Goal: Task Accomplishment & Management: Complete application form

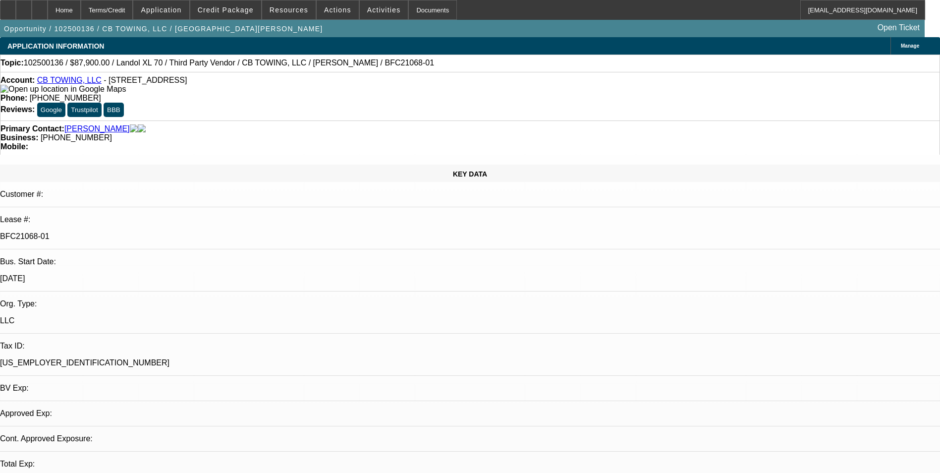
select select "0"
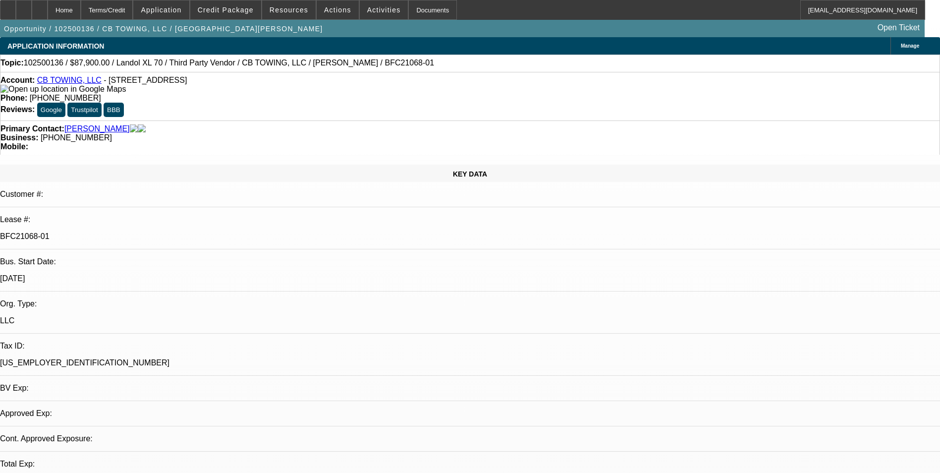
select select "0"
select select "1"
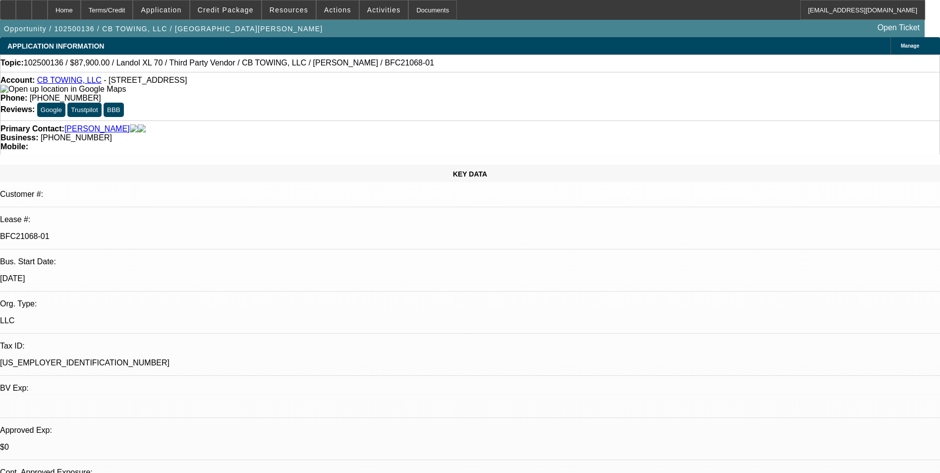
select select "1"
select select "6"
select select "1"
select select "6"
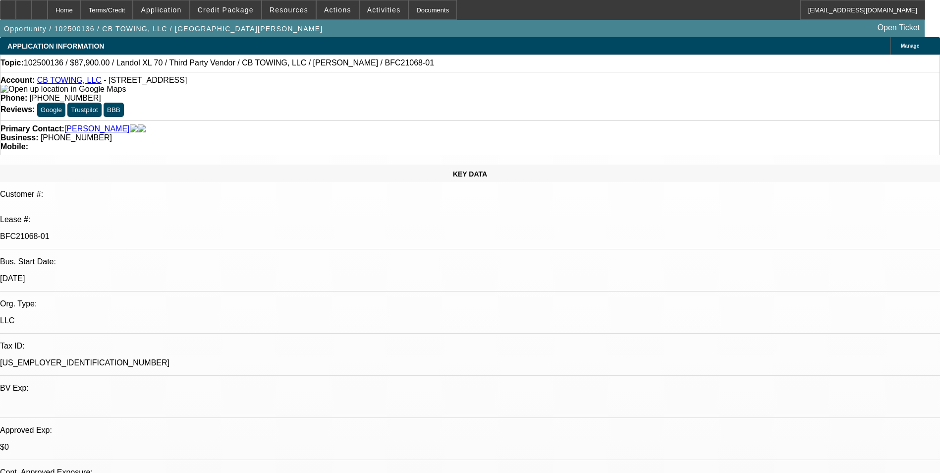
select select "1"
select select "6"
click at [239, 11] on span "Credit Package" at bounding box center [226, 10] width 56 height 8
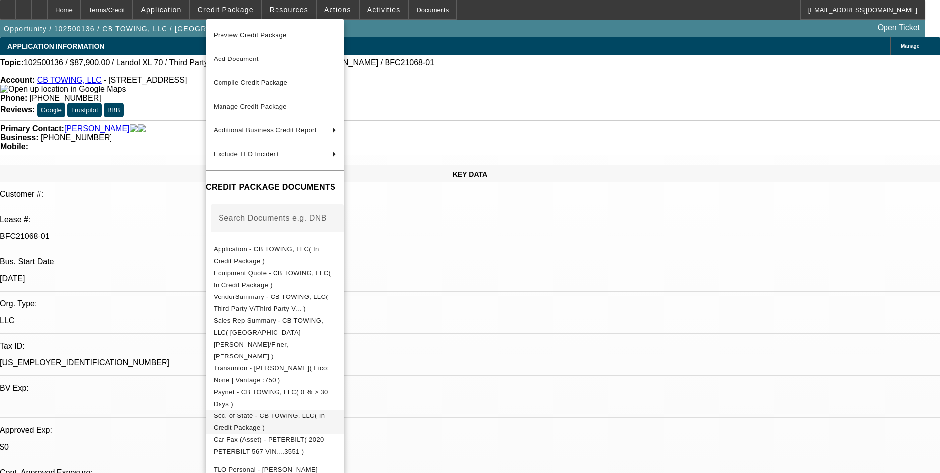
click at [294, 412] on span "Sec. of State - CB TOWING, LLC( In Credit Package )" at bounding box center [269, 421] width 111 height 19
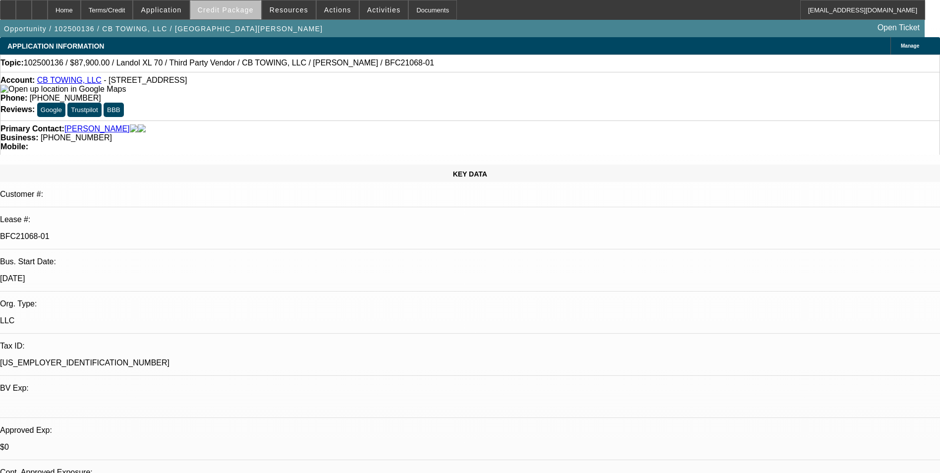
click at [243, 12] on span "Credit Package" at bounding box center [226, 10] width 56 height 8
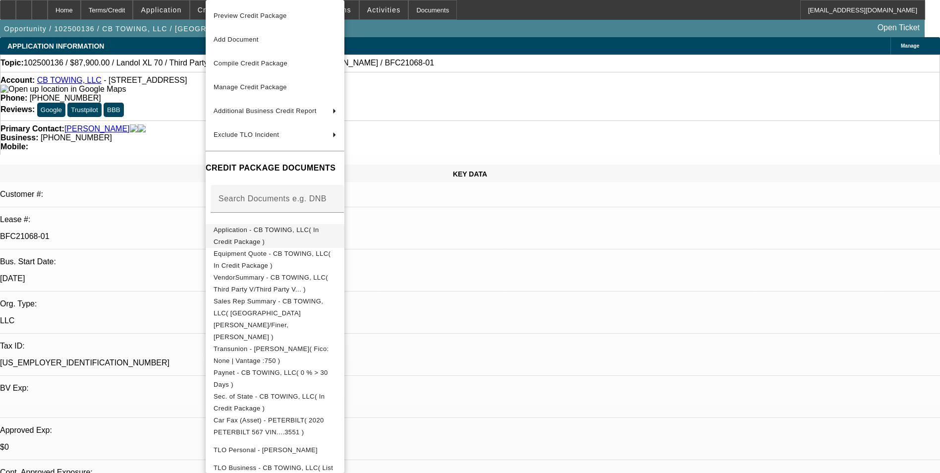
click at [295, 229] on span "Application - CB TOWING, LLC( In Credit Package )" at bounding box center [267, 235] width 106 height 19
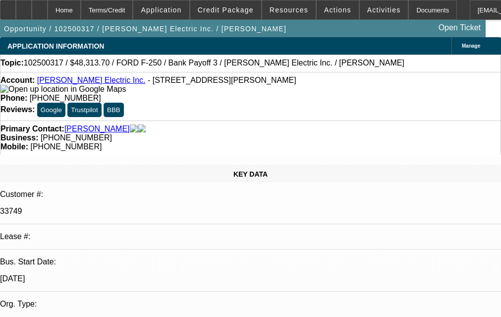
select select "0"
select select "3"
select select "0"
select select "6"
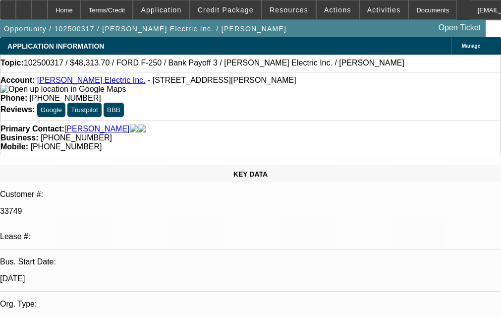
select select "0"
select select "3"
select select "0"
select select "6"
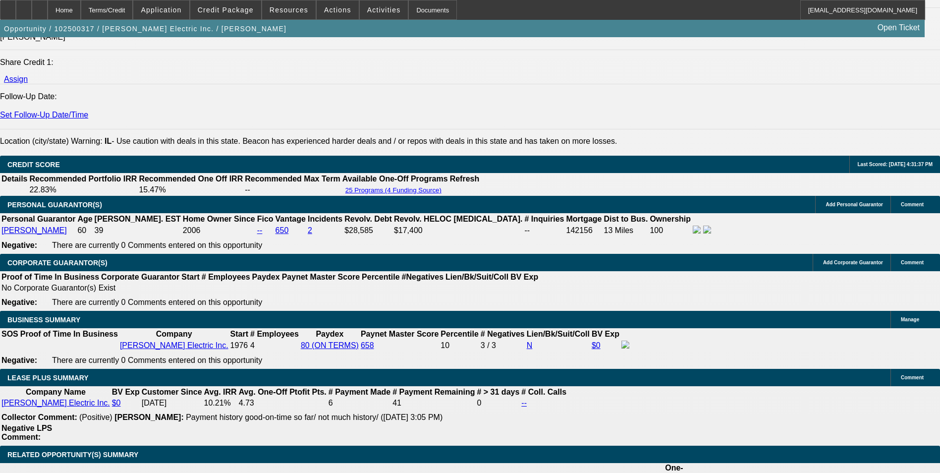
scroll to position [1338, 0]
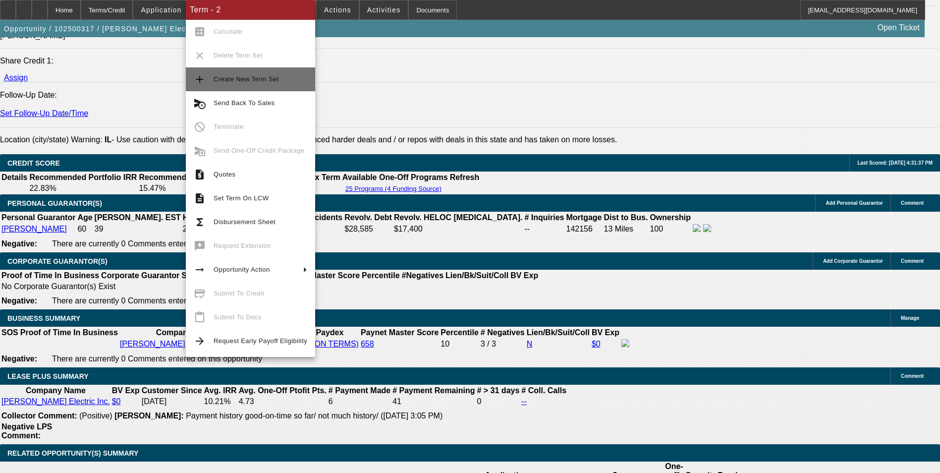
click at [254, 81] on span "Create New Term Set" at bounding box center [246, 78] width 65 height 7
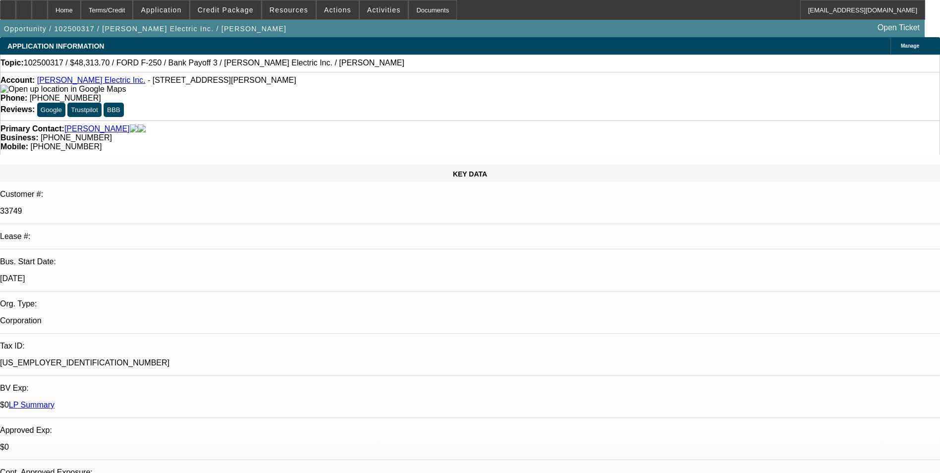
select select "0"
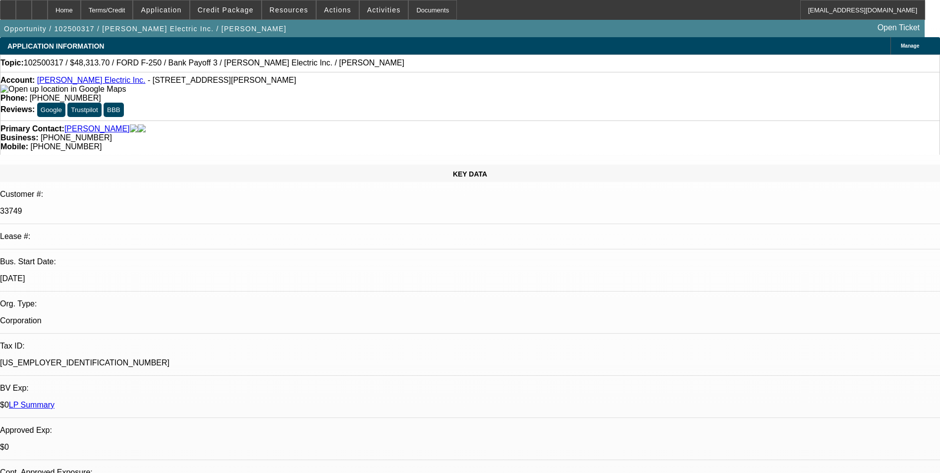
select select "0"
select select "1"
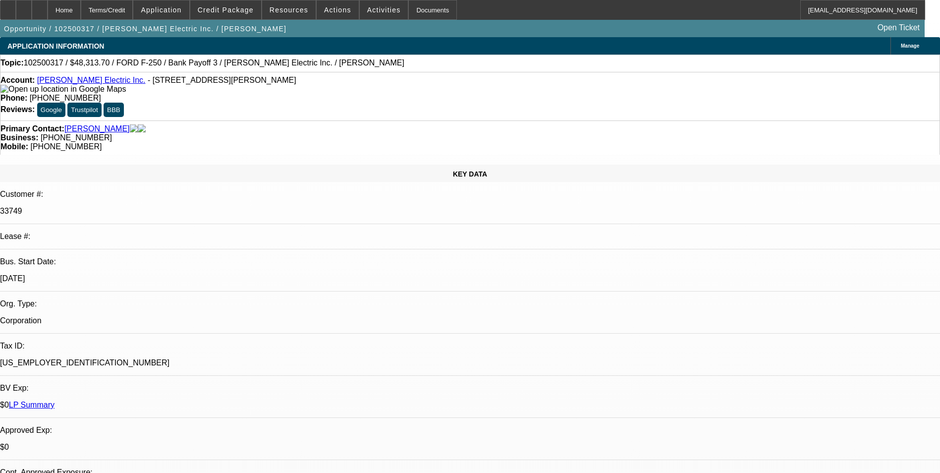
select select "3"
select select "6"
select select "1"
select select "3"
select select "6"
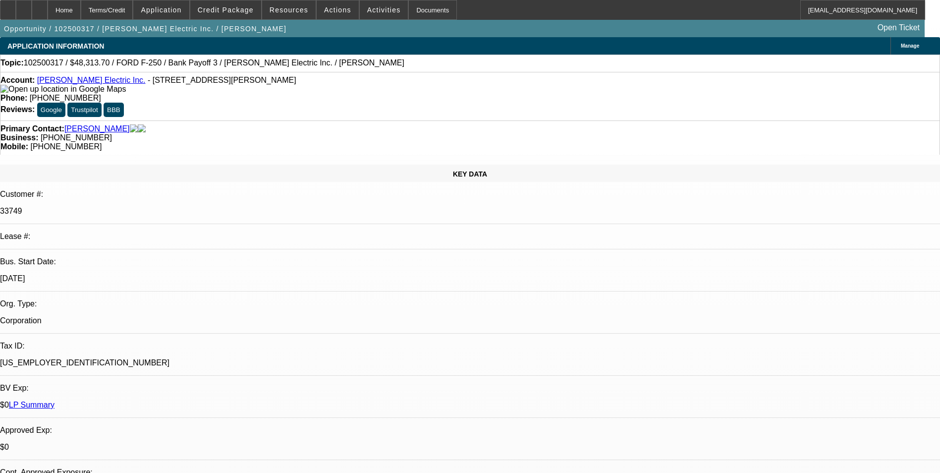
select select "1"
select select "3"
select select "6"
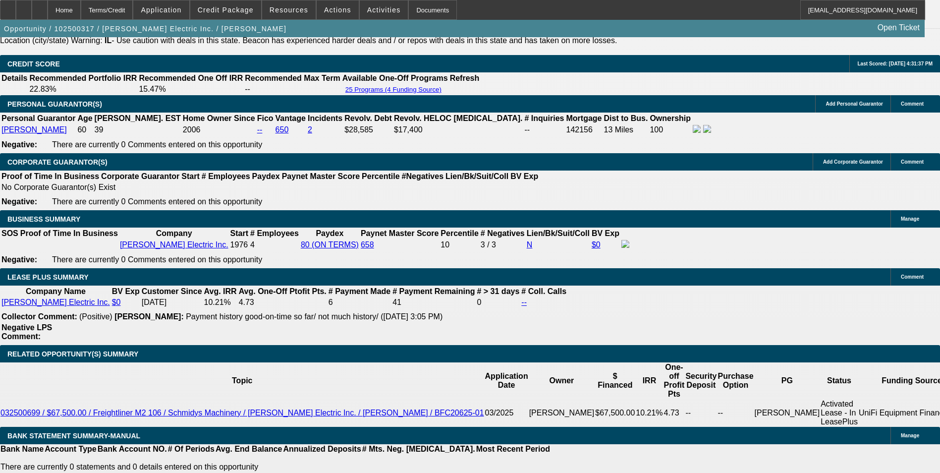
scroll to position [1495, 0]
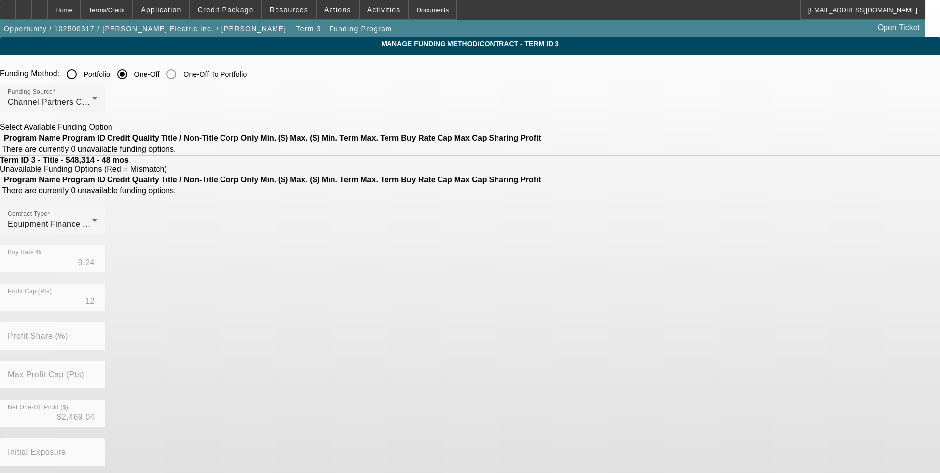
drag, startPoint x: 260, startPoint y: 78, endPoint x: 262, endPoint y: 86, distance: 8.2
click at [82, 77] on input "Portfolio" at bounding box center [72, 74] width 20 height 20
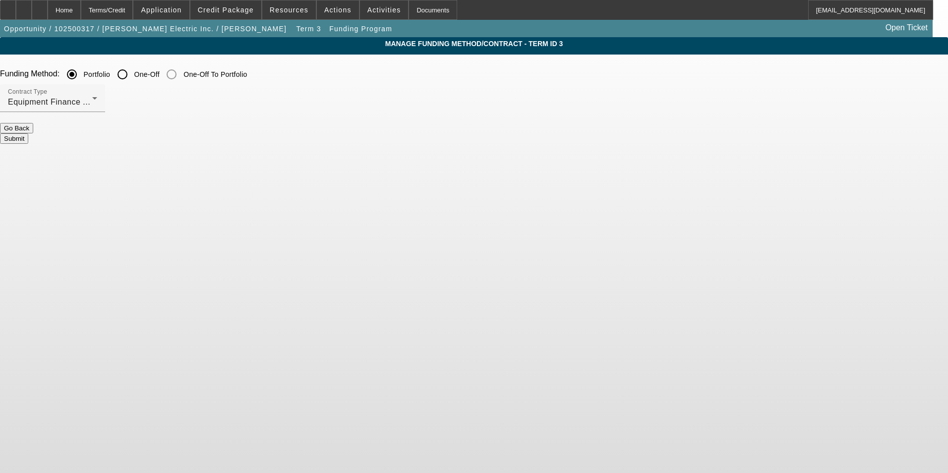
click at [28, 133] on button "Submit" at bounding box center [14, 138] width 28 height 10
radio input "false"
radio input "true"
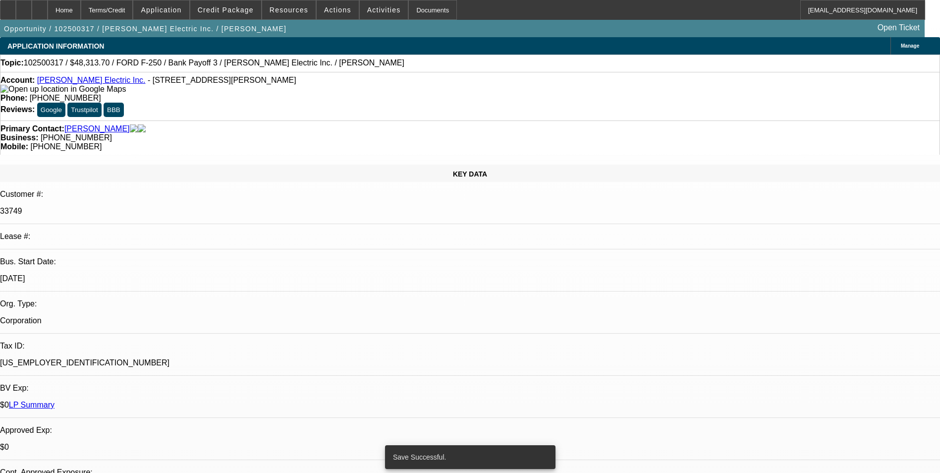
select select "0"
select select "3"
select select "0"
select select "6"
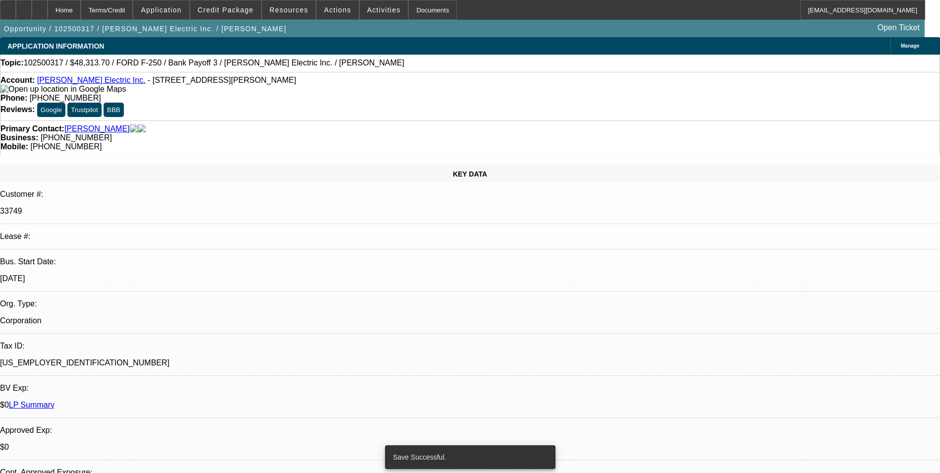
select select "0"
select select "3"
select select "0"
select select "6"
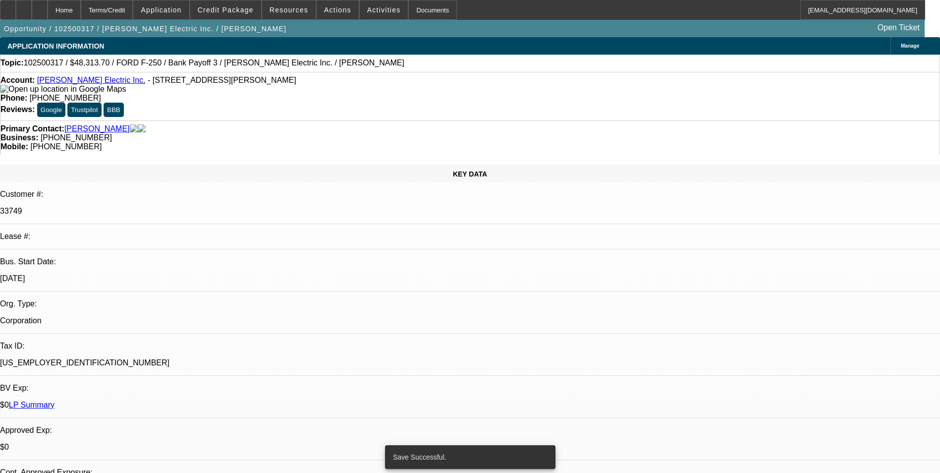
select select "0"
select select "3"
select select "0"
select select "6"
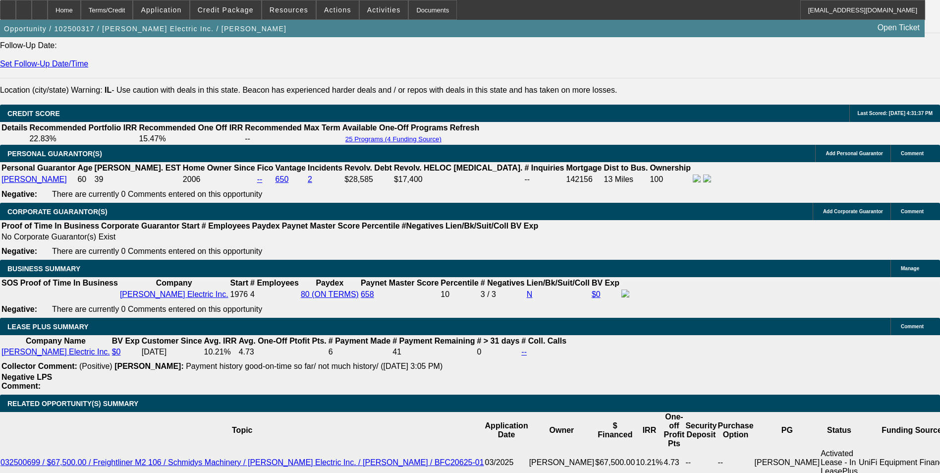
scroll to position [1445, 0]
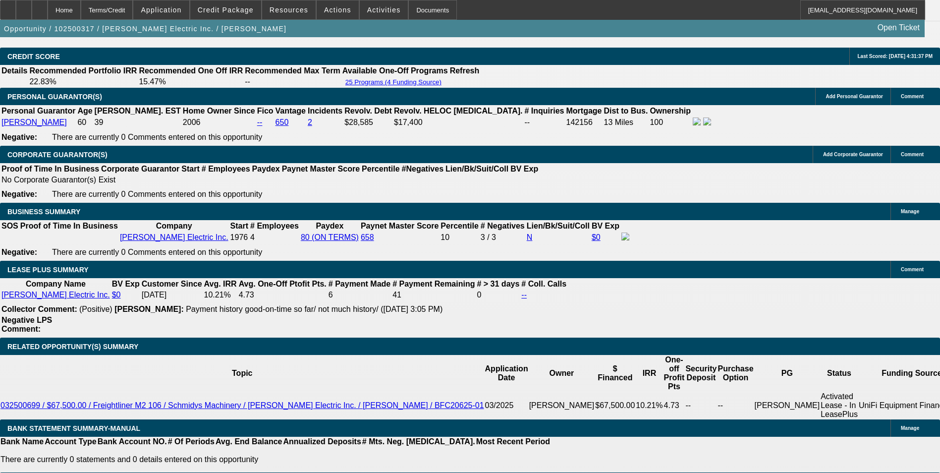
select select "2"
type input "UNKNOWN"
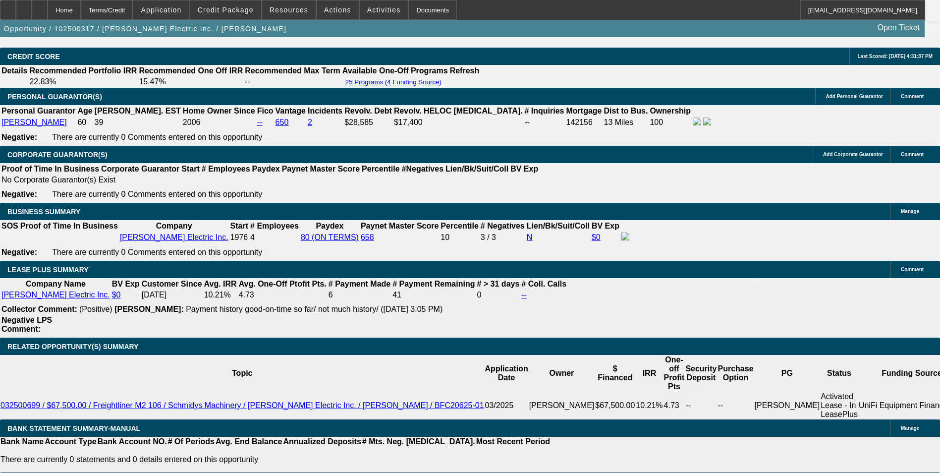
select select "2"
type input "$2,539.82"
drag, startPoint x: 189, startPoint y: 257, endPoint x: 223, endPoint y: 254, distance: 33.4
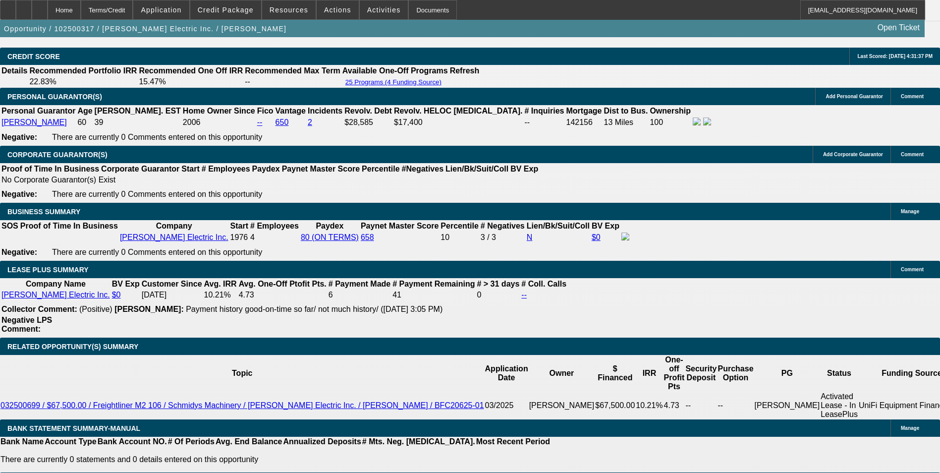
type input "3"
type input "$32,850.04"
type input "$16,425.02"
type input "36"
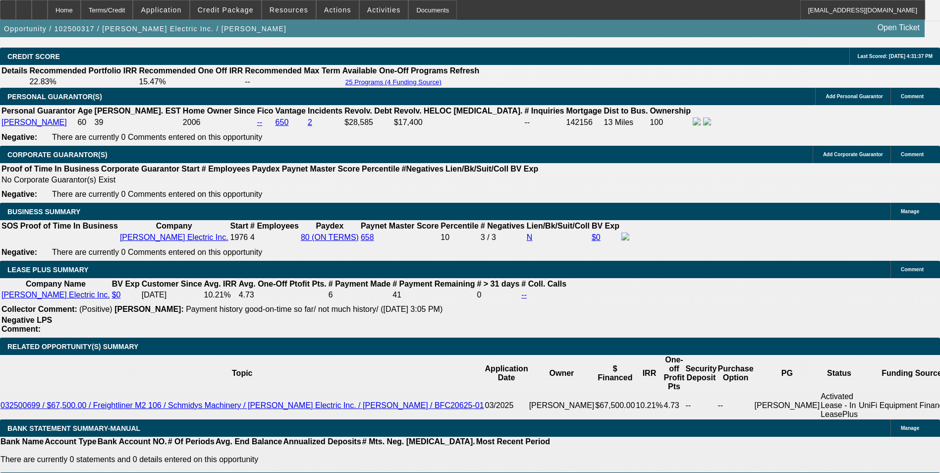
type input "$3,204.80"
type input "$1,602.40"
type input "36"
drag, startPoint x: 214, startPoint y: 257, endPoint x: 370, endPoint y: 198, distance: 167.1
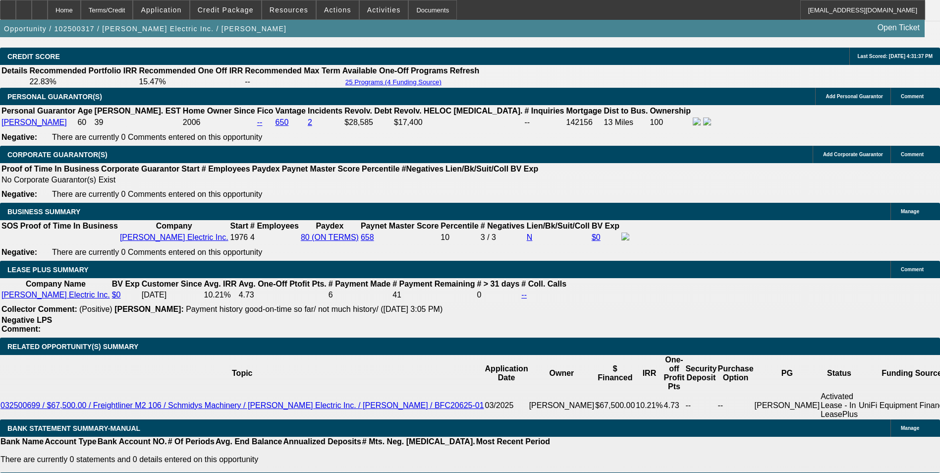
type input "1"
type input "$2,725.68"
type input "$1,362.84"
type input "17"
type input "$3,445.04"
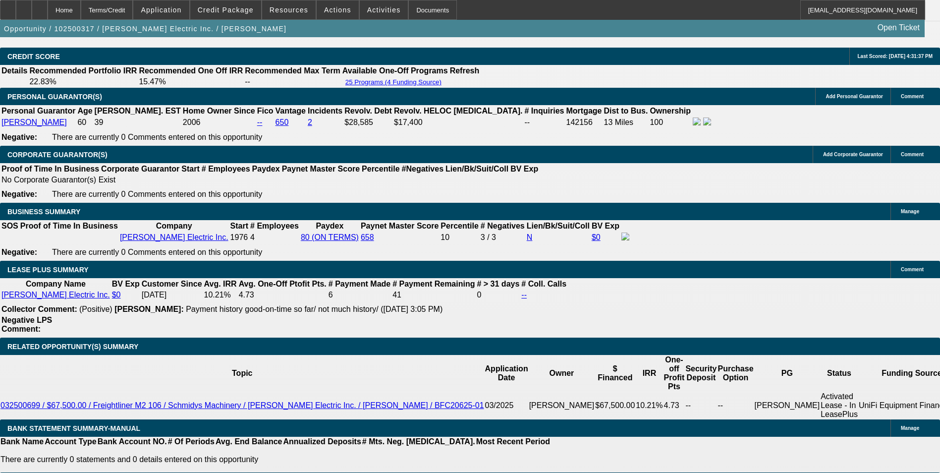
type input "$1,722.52"
type input "17"
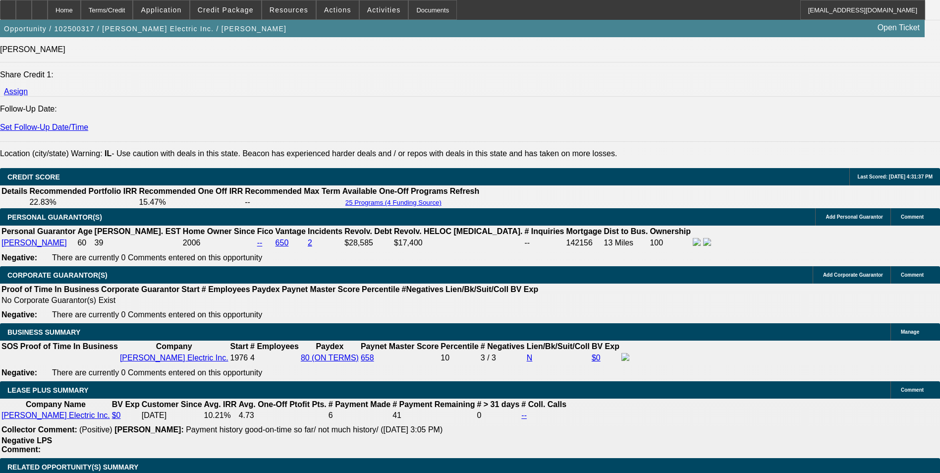
scroll to position [1247, 0]
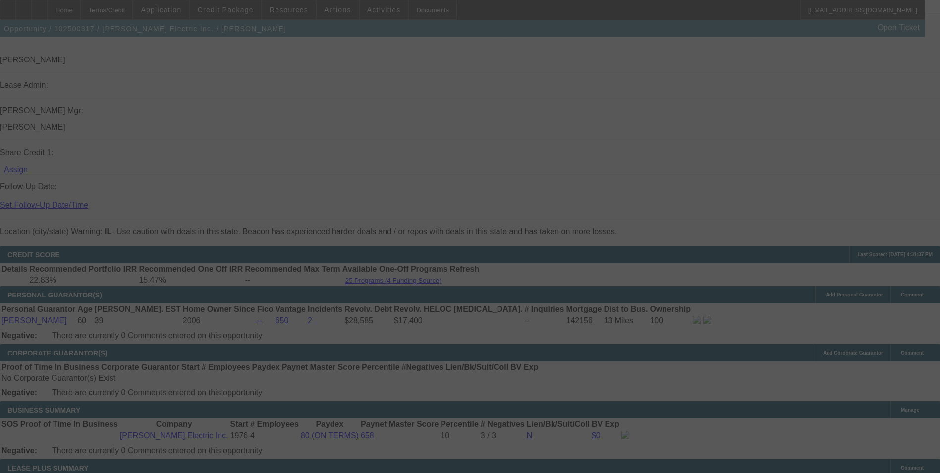
select select "0"
select select "2"
select select "0"
select select "6"
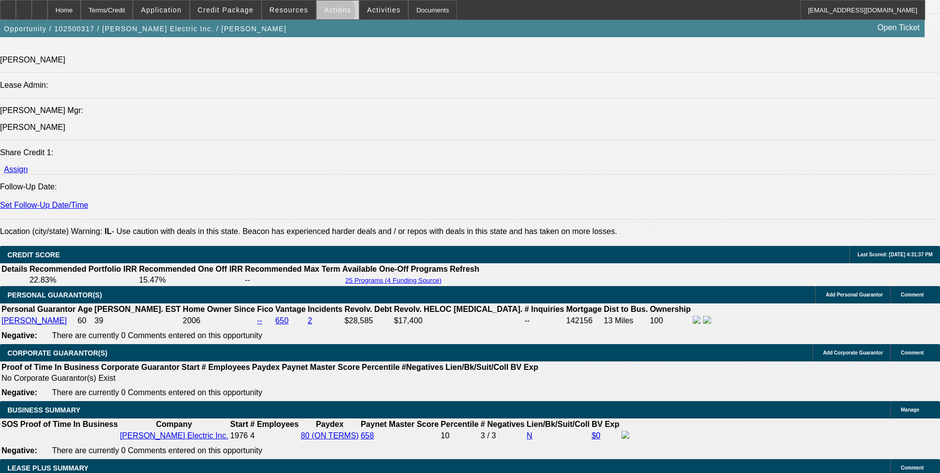
click at [326, 14] on span at bounding box center [338, 10] width 42 height 24
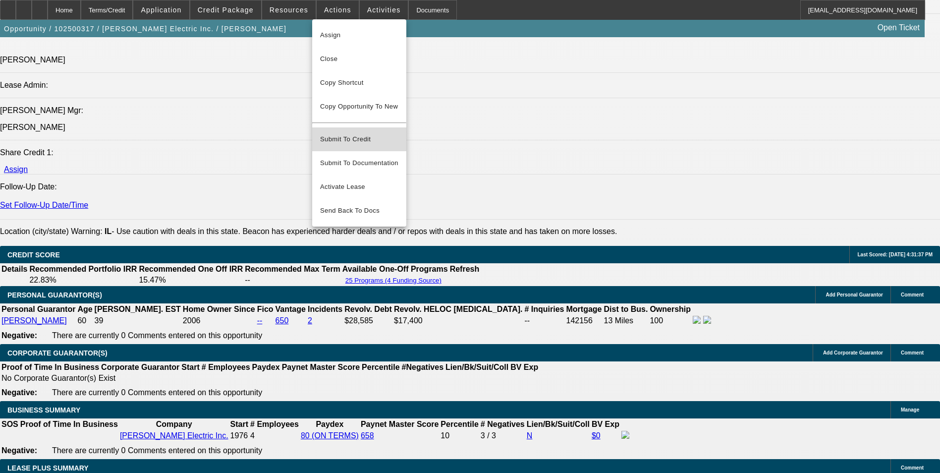
click at [366, 133] on span "Submit To Credit" at bounding box center [359, 139] width 78 height 12
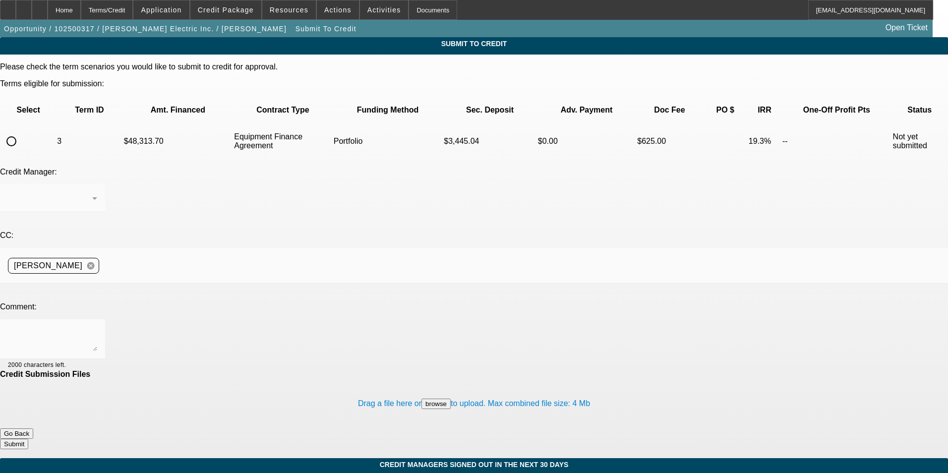
click at [21, 131] on input "radio" at bounding box center [11, 141] width 20 height 20
radio input "true"
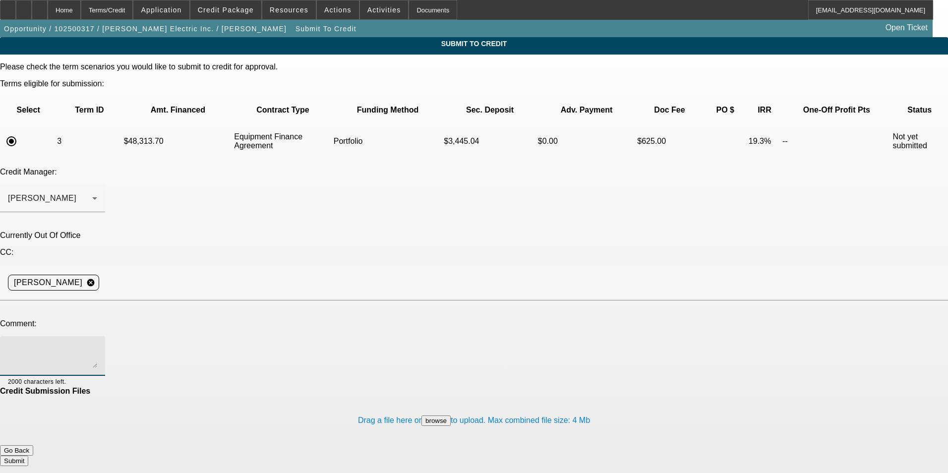
click at [97, 344] on textarea at bounding box center [52, 356] width 89 height 24
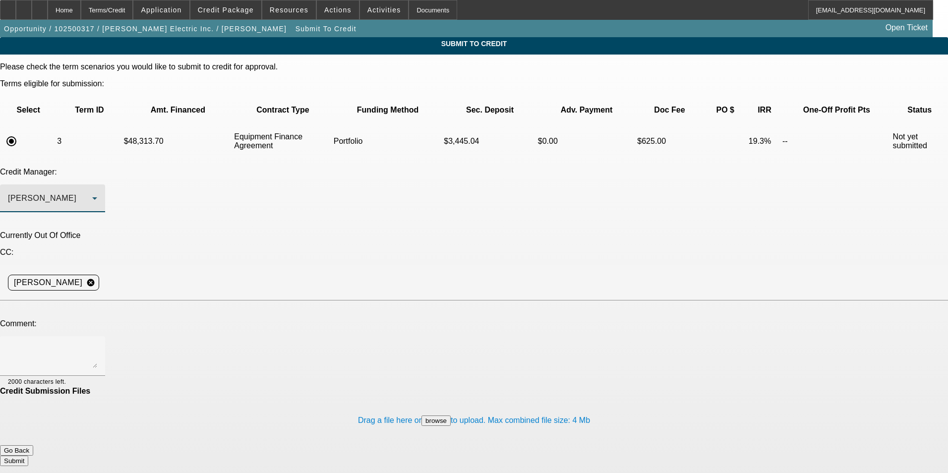
click at [92, 192] on div "Arida, Michael" at bounding box center [50, 198] width 84 height 12
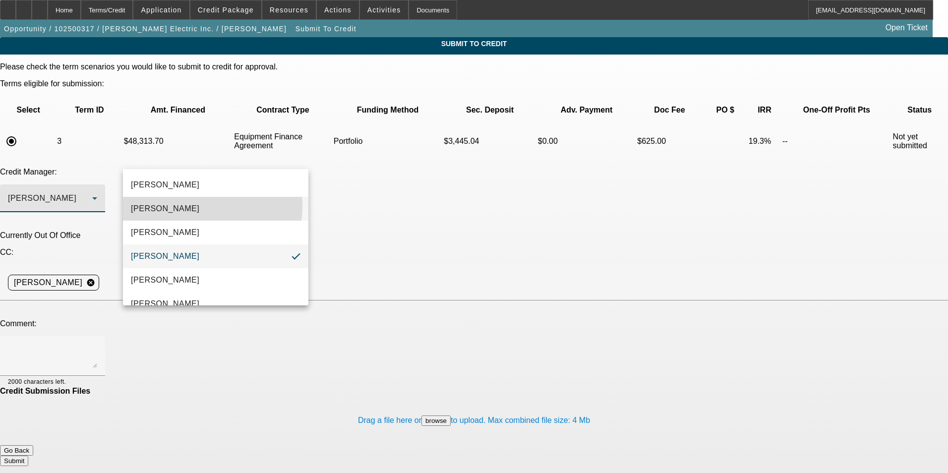
click at [196, 205] on mat-option "[PERSON_NAME]" at bounding box center [215, 209] width 185 height 24
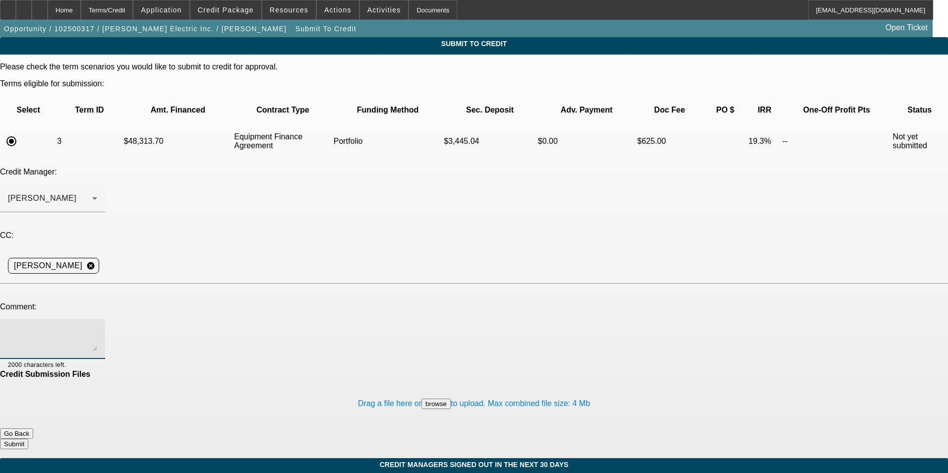
click at [97, 327] on textarea at bounding box center [52, 339] width 89 height 24
type textarea "please review in the portfolio"
click at [28, 439] on button "Submit" at bounding box center [14, 444] width 28 height 10
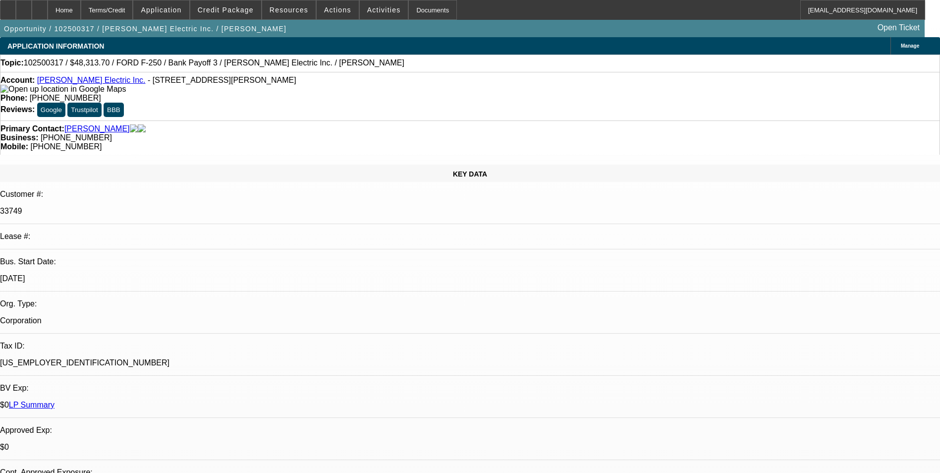
select select "0"
select select "2"
select select "0"
select select "6"
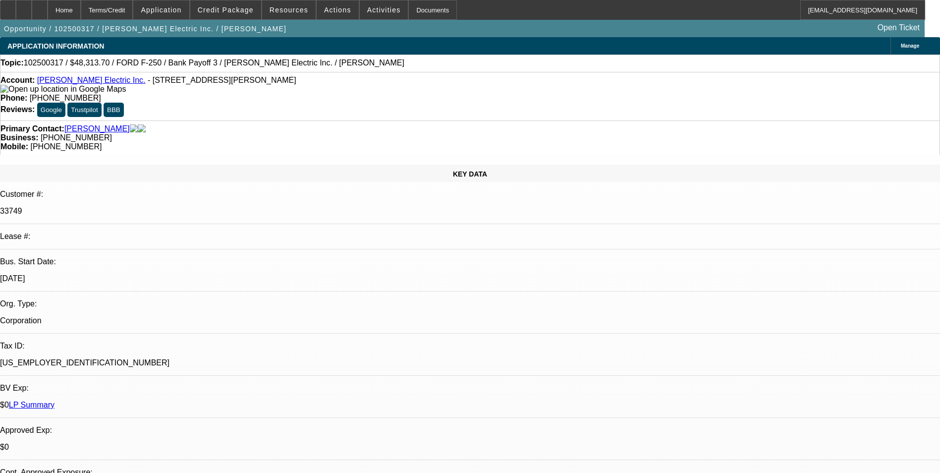
select select "0"
select select "3"
select select "0"
select select "6"
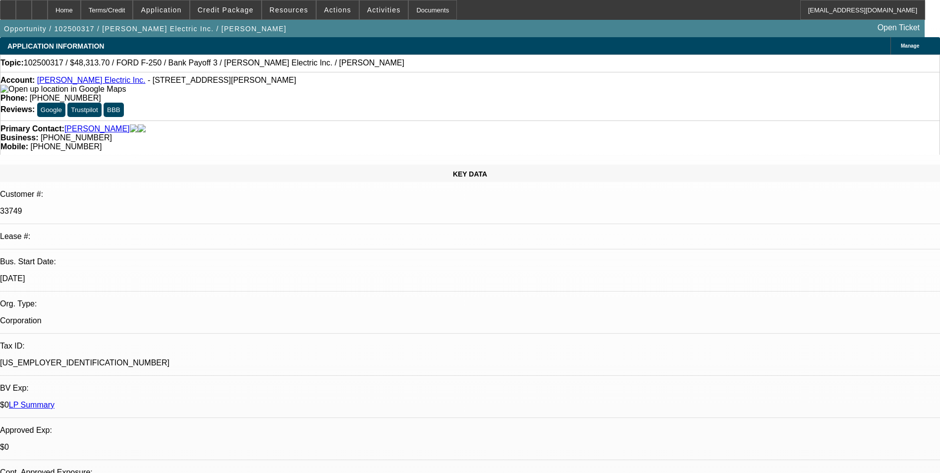
select select "0"
select select "3"
select select "0"
select select "6"
